Goal: Task Accomplishment & Management: Complete application form

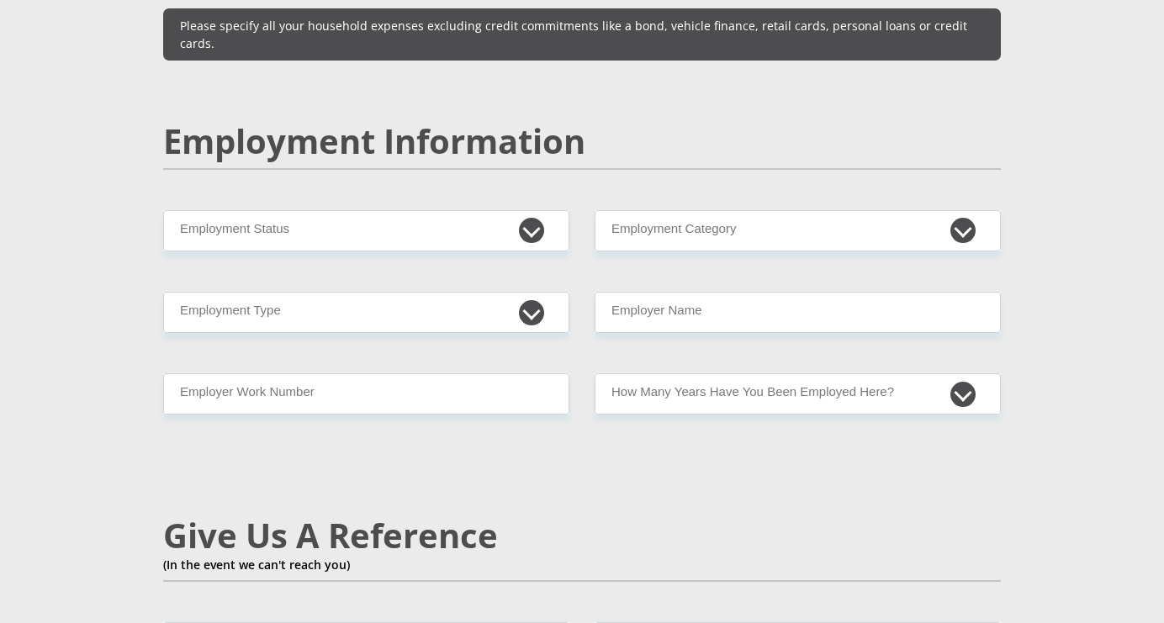
scroll to position [2488, 0]
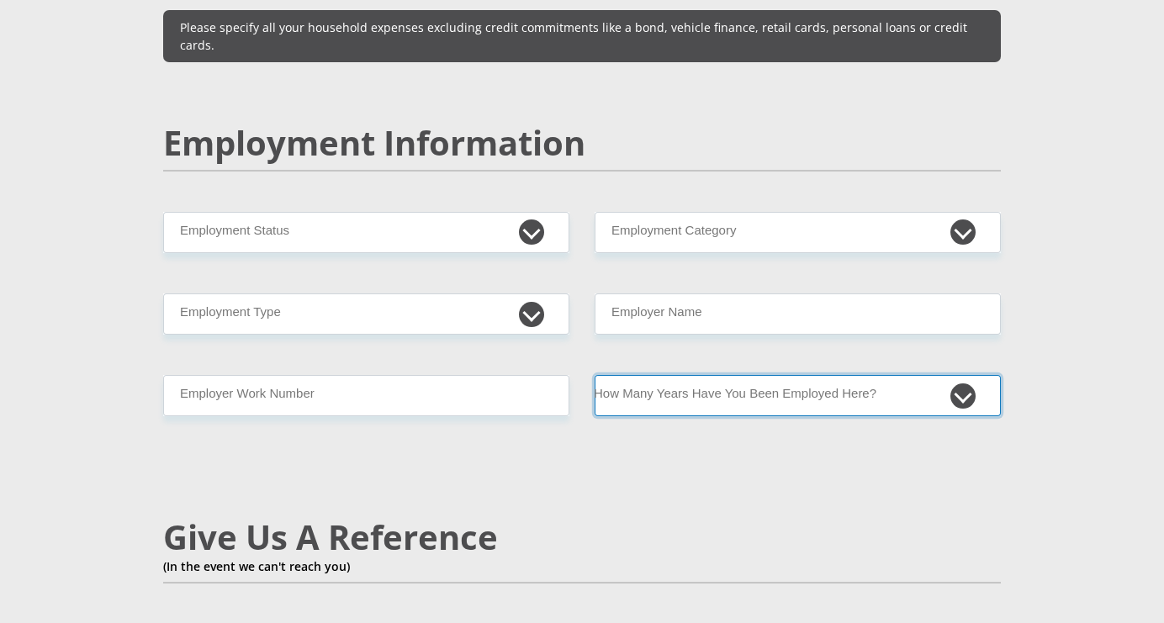
click at [959, 375] on select "less than 1 year 1-3 years 3-5 years 5+ years" at bounding box center [798, 395] width 406 height 41
click at [958, 375] on select "less than 1 year 1-3 years 3-5 years 5+ years" at bounding box center [798, 395] width 406 height 41
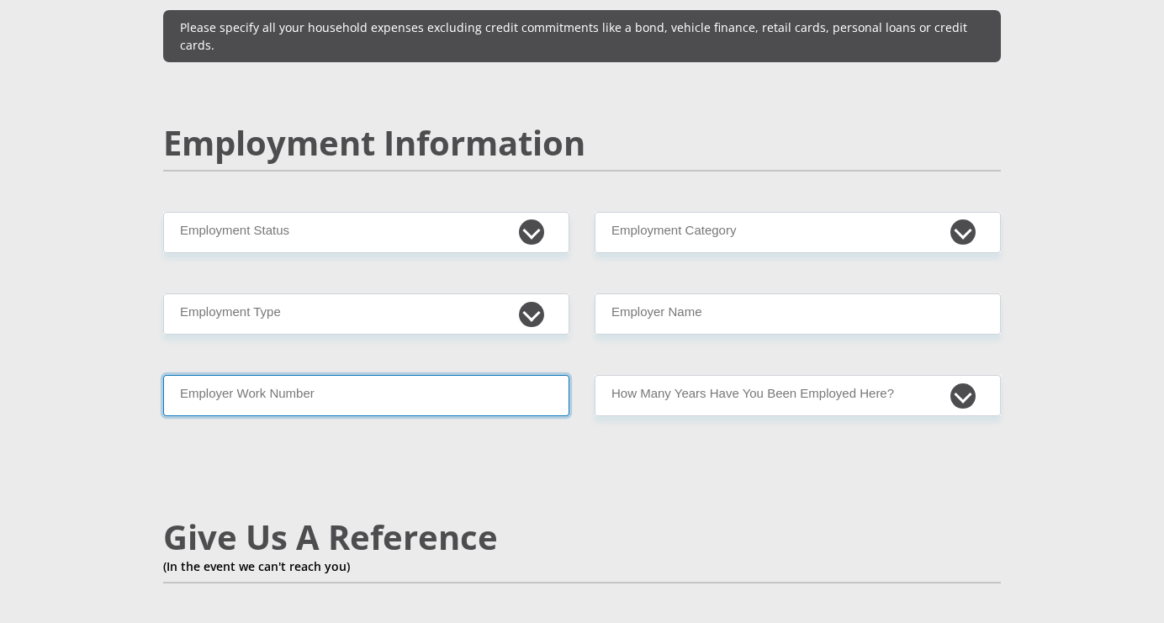
click at [298, 375] on input "Employer Work Number" at bounding box center [366, 395] width 406 height 41
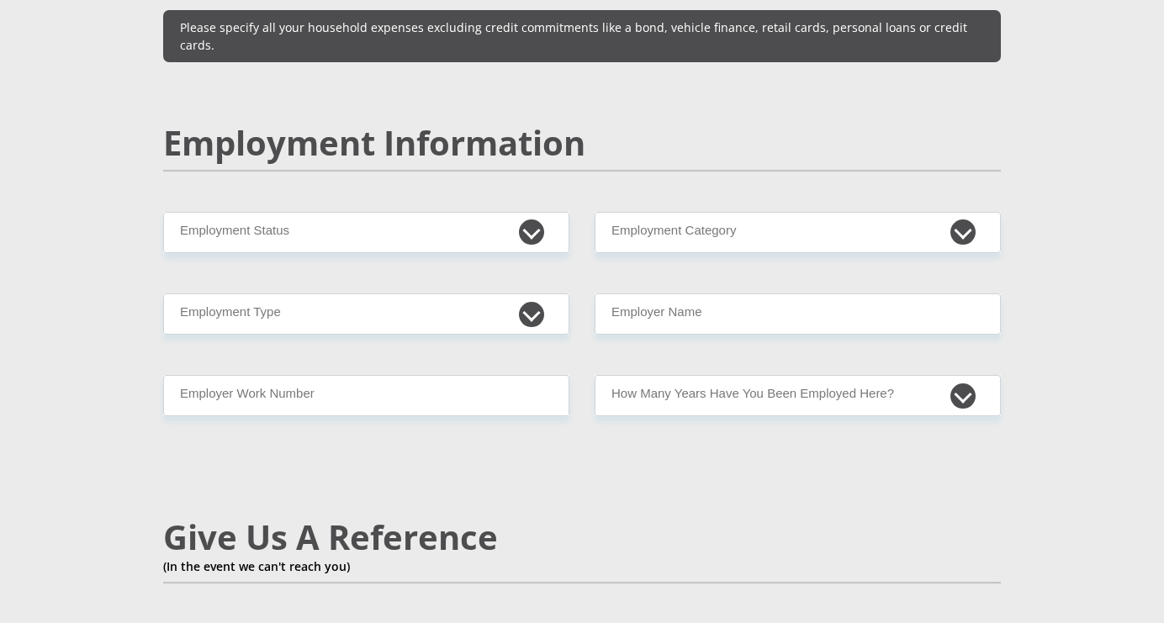
click at [497, 433] on div "Mr Ms Mrs Dr [PERSON_NAME] Title First Name Surname South African ID Number Ple…" at bounding box center [582, 194] width 863 height 4797
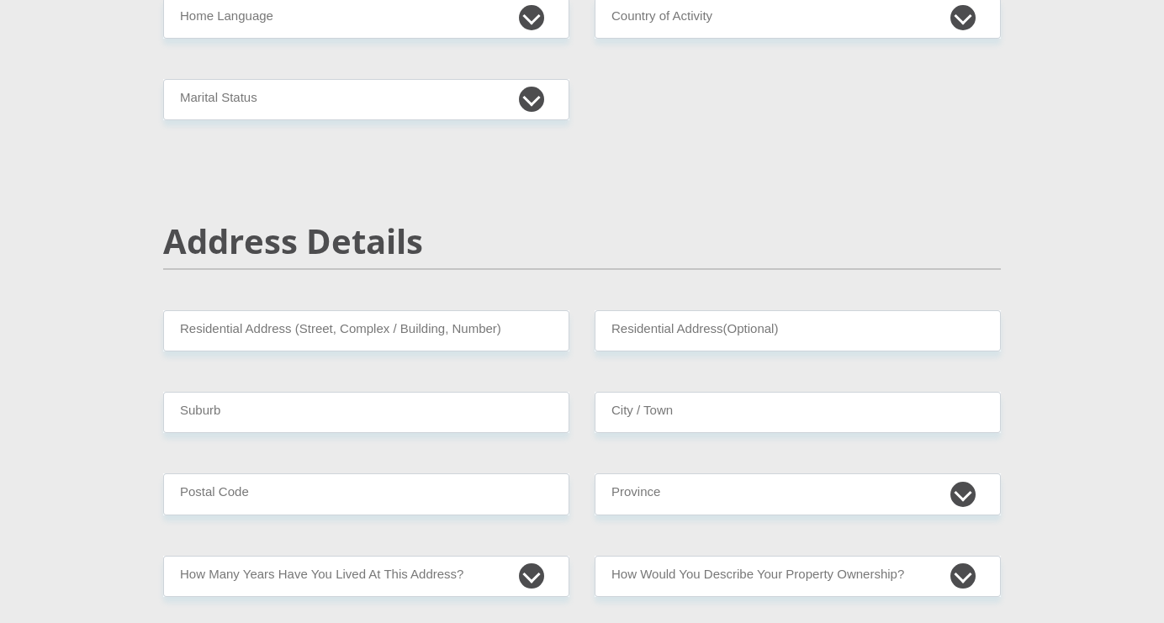
scroll to position [0, 0]
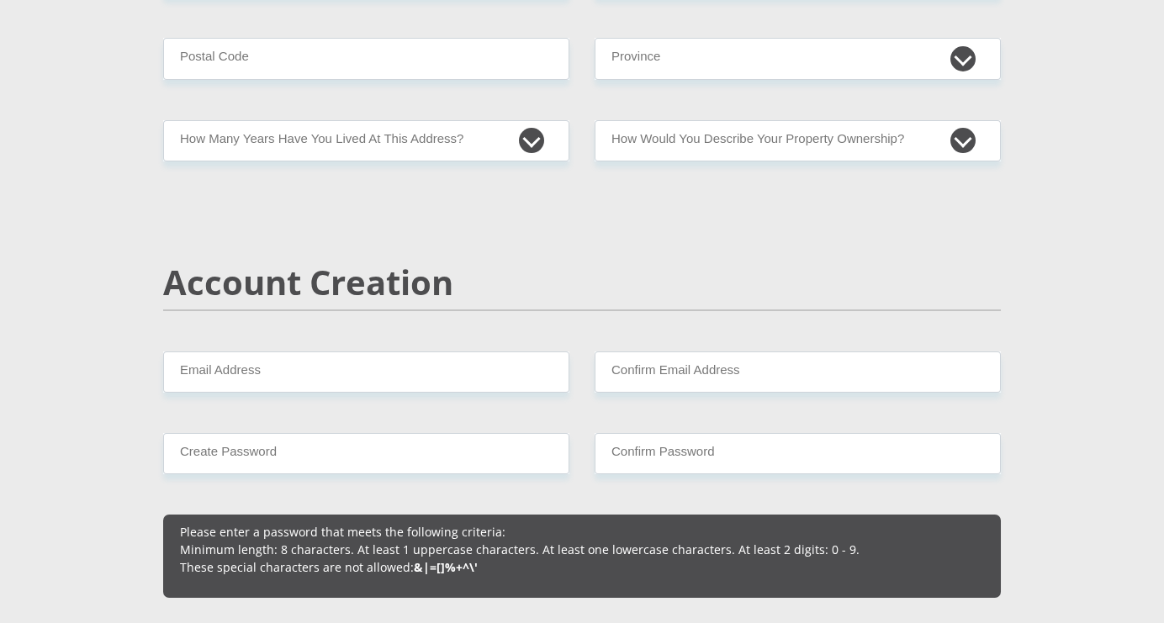
scroll to position [860, 0]
